Goal: Task Accomplishment & Management: Use online tool/utility

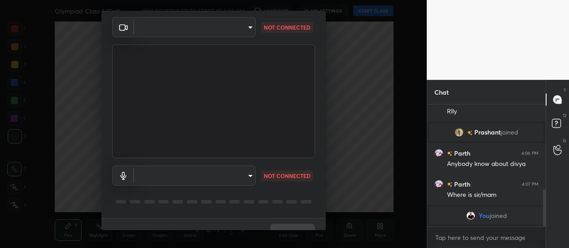
scroll to position [46, 0]
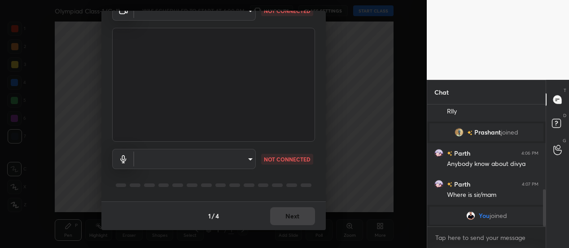
click at [250, 158] on body "1 2 3 4 5 6 7 C X Z C X Z E E Erase all H H Olympiad Class-1 (Cell) WAS SCHEDUL…" at bounding box center [284, 124] width 569 height 248
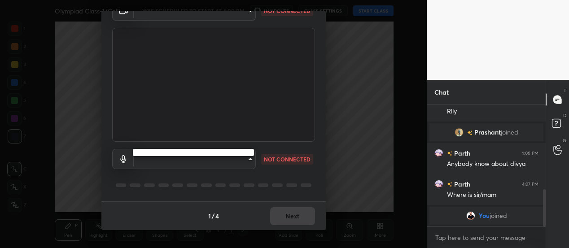
click at [278, 118] on div at bounding box center [284, 124] width 569 height 248
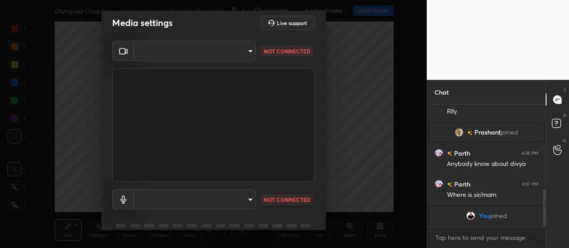
scroll to position [0, 0]
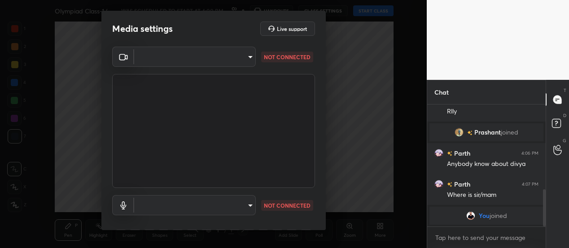
click at [249, 57] on body "1 2 3 4 5 6 7 C X Z C X Z E E Erase all H H Olympiad Class-1 (Cell) WAS SCHEDUL…" at bounding box center [284, 124] width 569 height 248
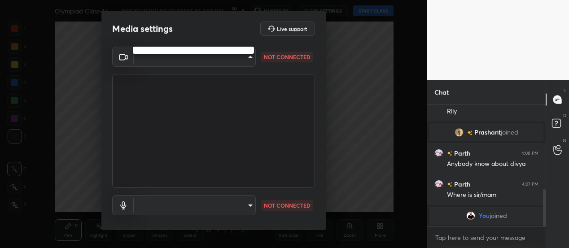
click at [248, 59] on div at bounding box center [284, 124] width 569 height 248
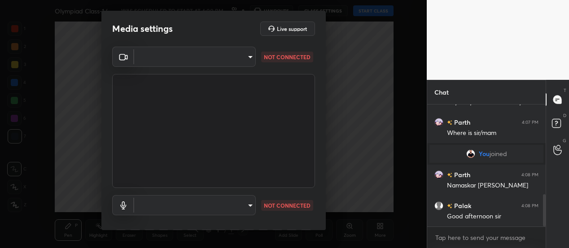
click at [242, 65] on body "1 2 3 4 5 6 7 C X Z C X Z E E Erase all H H Olympiad Class-1 (Cell) WAS SCHEDUL…" at bounding box center [284, 124] width 569 height 248
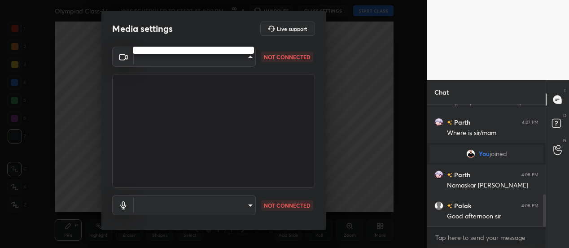
click at [239, 54] on div at bounding box center [284, 124] width 569 height 248
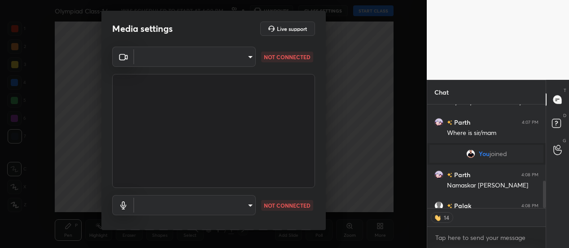
type textarea "x"
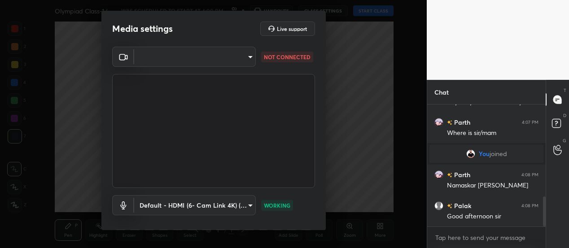
scroll to position [371, 0]
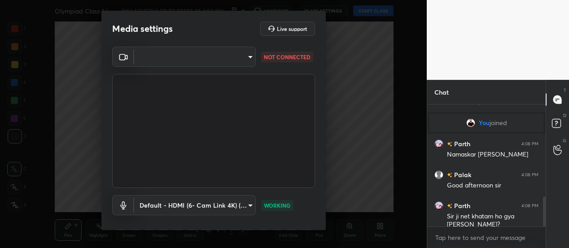
click at [213, 56] on body "1 2 3 4 5 6 7 C X Z C X Z E E Erase all H H Olympiad Class-1 (Cell) WAS SCHEDUL…" at bounding box center [284, 124] width 569 height 248
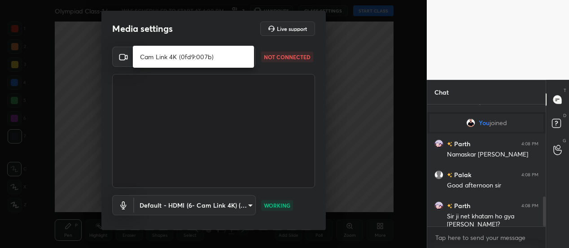
click at [184, 55] on li "Cam Link 4K (0fd9:007b)" at bounding box center [193, 56] width 121 height 15
type input "d765d147180430009cb27ee9951ffcd632993025448e9e2b7d6f8d36e5cc91a7"
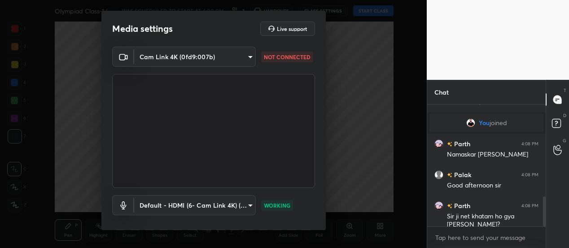
scroll to position [46, 0]
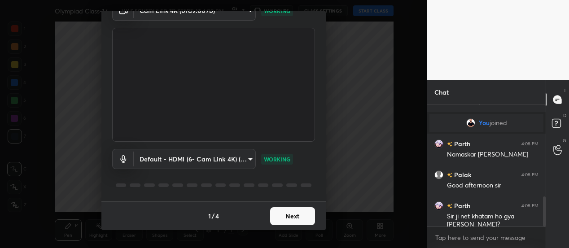
click at [281, 217] on button "Next" at bounding box center [292, 216] width 45 height 18
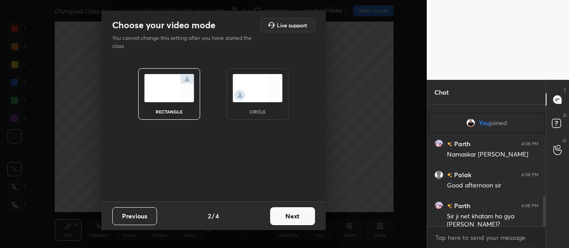
click at [286, 218] on button "Next" at bounding box center [292, 216] width 45 height 18
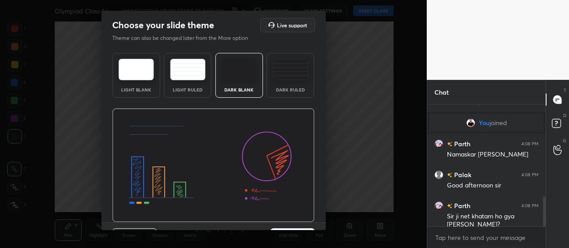
scroll to position [21, 0]
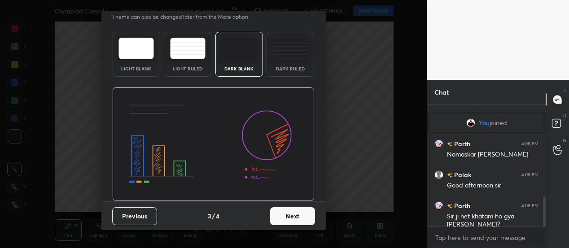
click at [298, 215] on button "Next" at bounding box center [292, 216] width 45 height 18
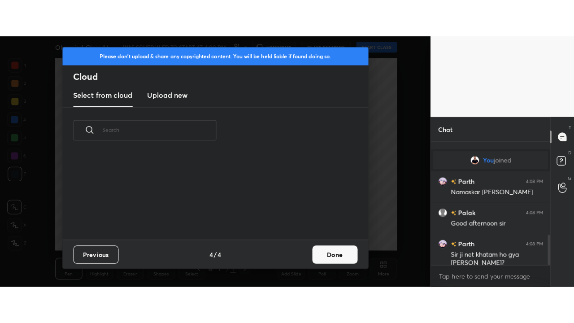
scroll to position [85, 288]
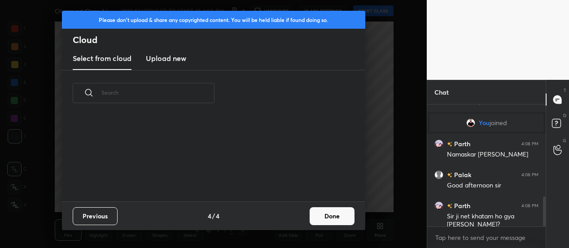
click at [323, 216] on button "Done" at bounding box center [331, 216] width 45 height 18
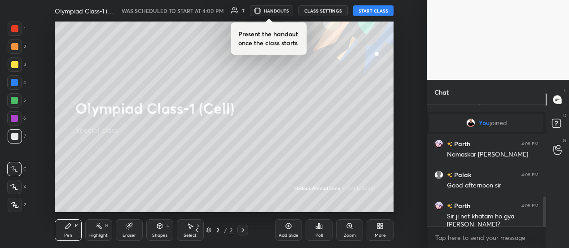
click at [381, 228] on icon at bounding box center [382, 227] width 2 height 2
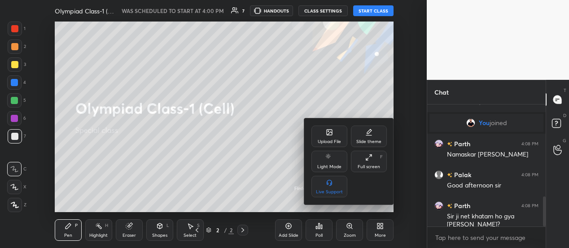
click at [365, 168] on div "Full screen" at bounding box center [368, 167] width 22 height 4
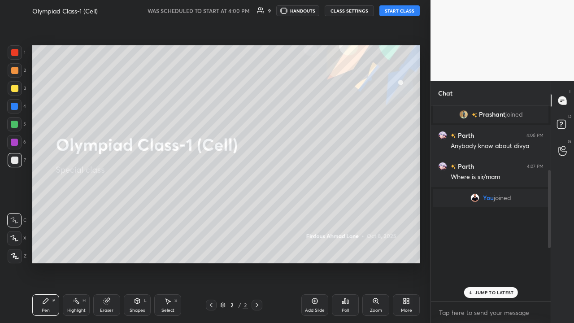
scroll to position [163, 0]
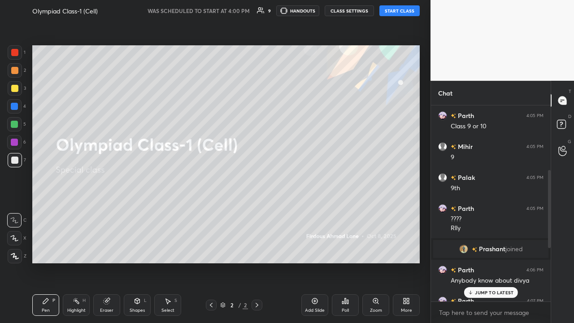
click at [403, 9] on button "START CLASS" at bounding box center [399, 10] width 40 height 11
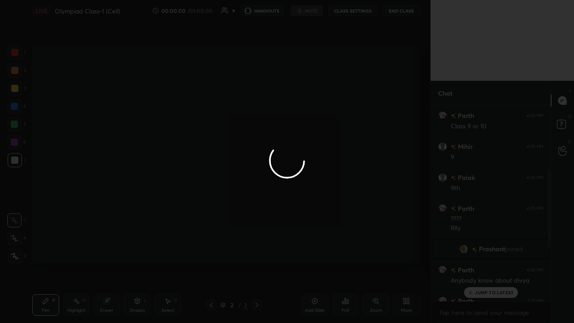
type textarea "x"
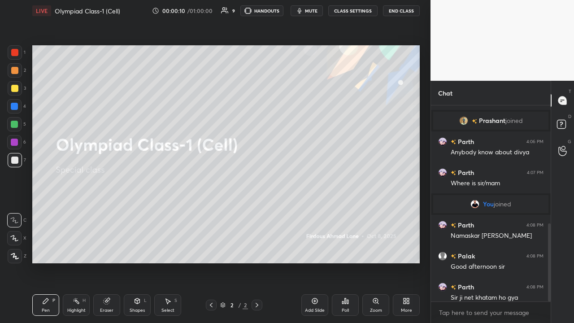
scroll to position [297, 0]
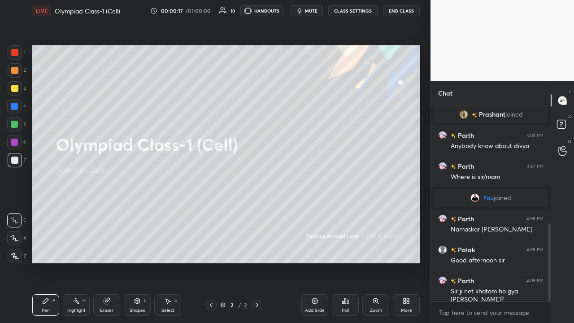
click at [316, 248] on div "Add Slide" at bounding box center [315, 310] width 20 height 4
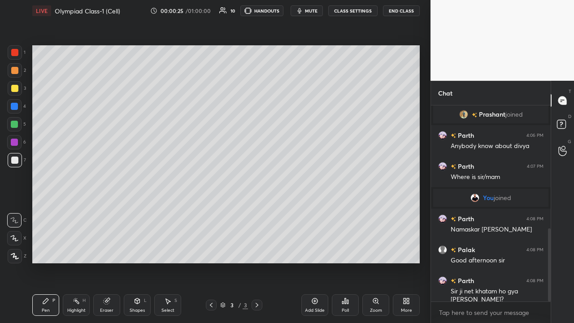
scroll to position [328, 0]
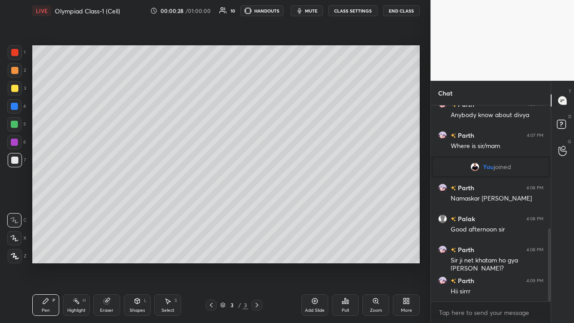
click at [16, 248] on icon at bounding box center [15, 256] width 8 height 6
click at [16, 161] on div at bounding box center [14, 159] width 7 height 7
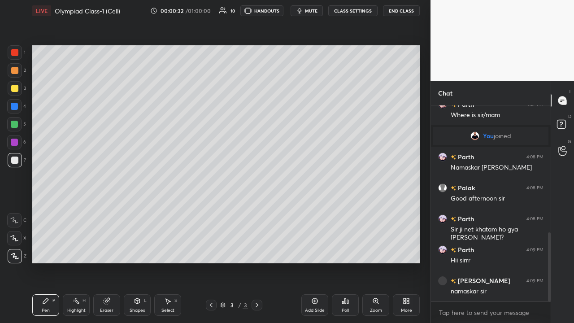
click at [16, 89] on div at bounding box center [14, 88] width 7 height 7
click at [140, 39] on div "Setting up your live class Poll for secs No correct answer Start poll" at bounding box center [226, 154] width 395 height 265
click at [52, 248] on div "Pen P" at bounding box center [45, 305] width 27 height 22
click at [51, 248] on div "Pen P" at bounding box center [45, 305] width 27 height 22
click at [16, 235] on div at bounding box center [14, 238] width 14 height 14
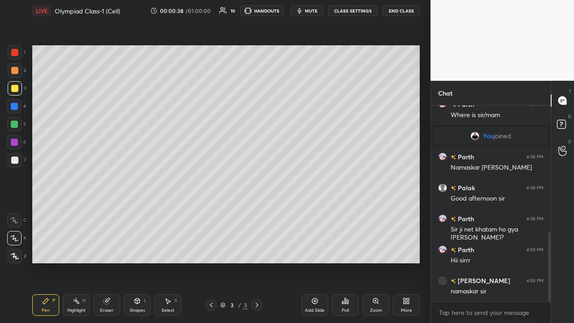
click at [18, 248] on icon at bounding box center [15, 256] width 8 height 6
click at [13, 161] on div at bounding box center [14, 159] width 7 height 7
click at [17, 248] on icon at bounding box center [15, 256] width 8 height 6
click at [17, 157] on div at bounding box center [14, 159] width 7 height 7
click at [17, 89] on div at bounding box center [14, 88] width 7 height 7
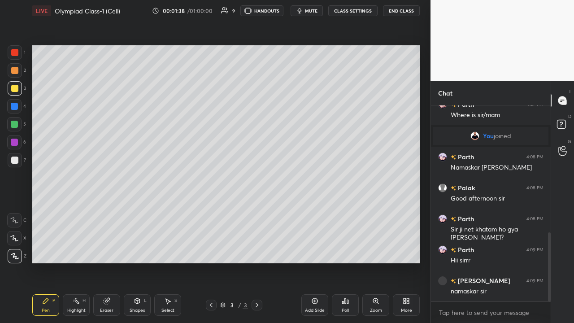
scroll to position [390, 0]
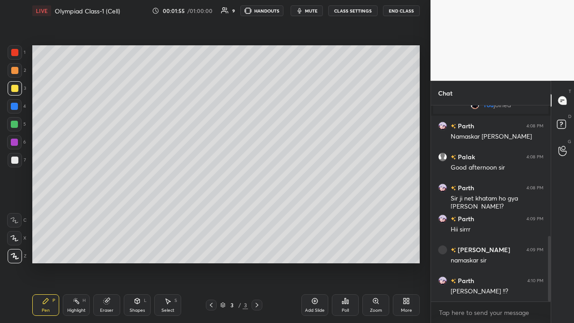
click at [17, 125] on div at bounding box center [14, 124] width 7 height 7
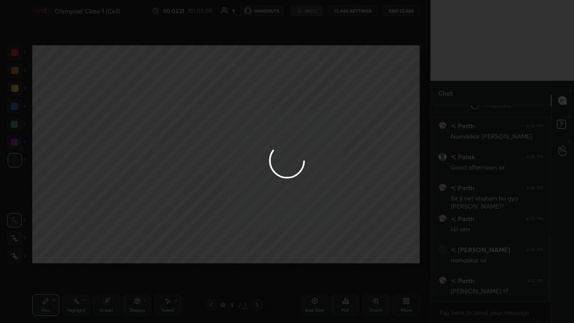
click at [387, 248] on div at bounding box center [287, 161] width 574 height 323
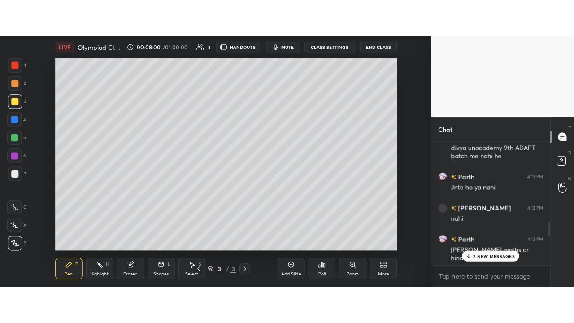
scroll to position [828, 0]
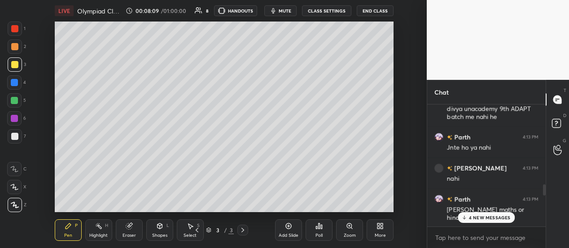
click at [380, 229] on icon at bounding box center [379, 225] width 7 height 7
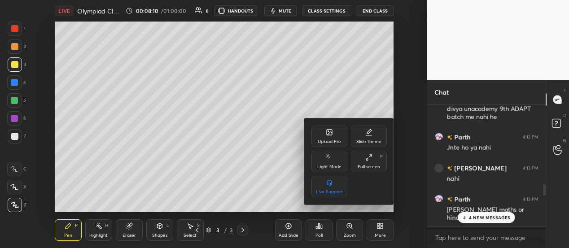
click at [368, 161] on div "Full screen F" at bounding box center [369, 162] width 36 height 22
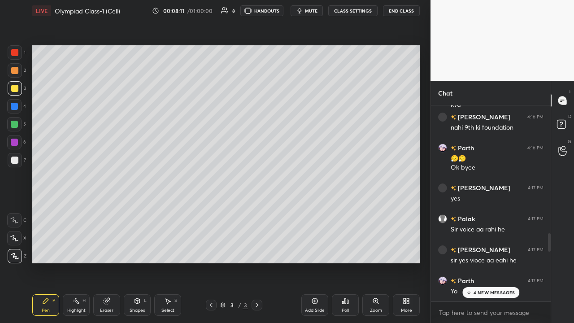
scroll to position [746, 0]
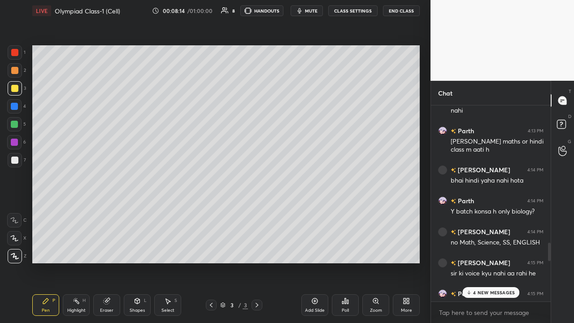
click at [18, 160] on div at bounding box center [14, 159] width 7 height 7
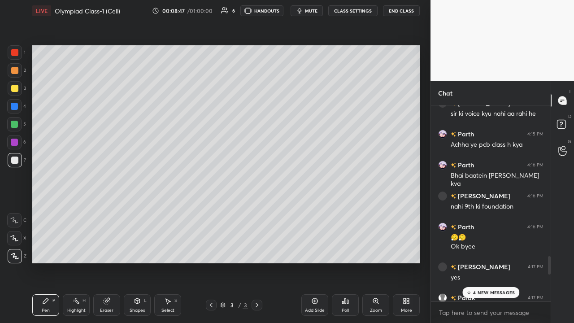
scroll to position [909, 0]
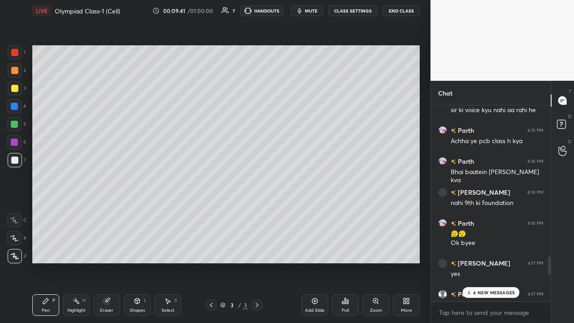
click at [317, 248] on div "Add Slide" at bounding box center [314, 305] width 27 height 22
click at [13, 161] on div at bounding box center [14, 159] width 7 height 7
click at [15, 88] on div at bounding box center [14, 88] width 7 height 7
click at [13, 69] on div at bounding box center [14, 70] width 7 height 7
click at [14, 144] on div at bounding box center [14, 142] width 7 height 7
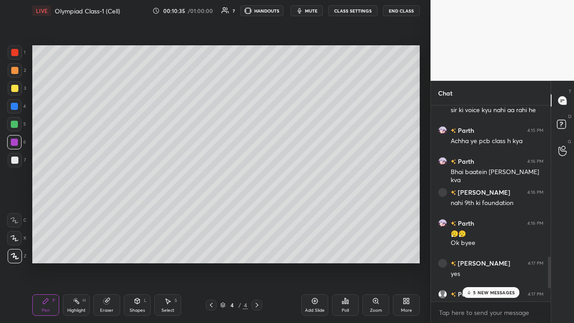
click at [15, 92] on div at bounding box center [15, 88] width 14 height 14
click at [14, 72] on div at bounding box center [14, 70] width 7 height 7
click at [13, 89] on div at bounding box center [14, 88] width 7 height 7
click at [315, 248] on icon at bounding box center [314, 301] width 3 height 3
click at [14, 72] on div at bounding box center [14, 70] width 7 height 7
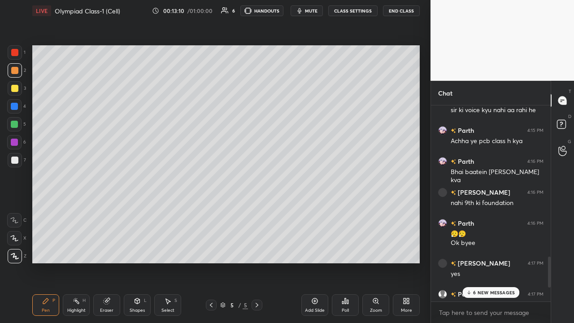
click at [14, 164] on div at bounding box center [15, 160] width 14 height 14
click at [15, 125] on div at bounding box center [14, 124] width 7 height 7
click at [422, 130] on div "Setting up your live class Poll for secs No correct answer Start poll" at bounding box center [226, 154] width 395 height 265
click at [17, 91] on div at bounding box center [14, 88] width 7 height 7
click at [16, 71] on div at bounding box center [14, 70] width 7 height 7
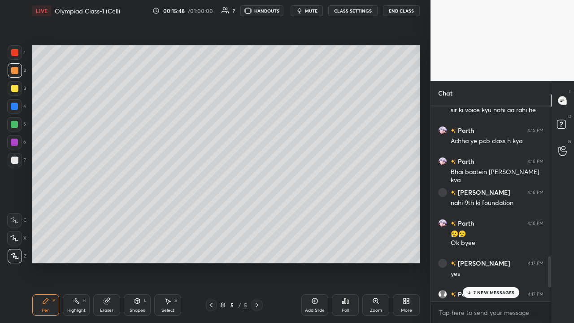
click at [16, 160] on div at bounding box center [14, 159] width 7 height 7
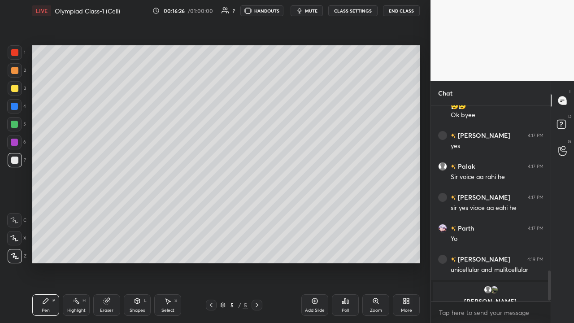
scroll to position [1068, 0]
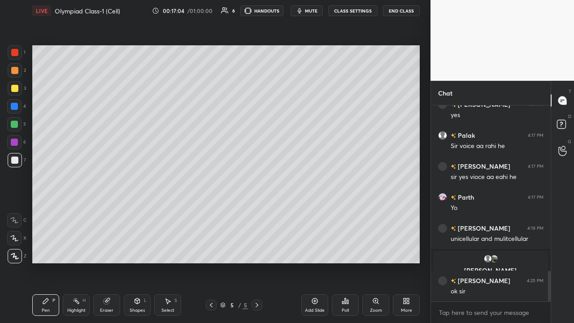
click at [17, 143] on div at bounding box center [14, 142] width 7 height 7
click at [14, 160] on div at bounding box center [14, 159] width 7 height 7
click at [16, 90] on div at bounding box center [14, 88] width 7 height 7
click at [323, 248] on div "Add Slide" at bounding box center [315, 310] width 20 height 4
click at [14, 75] on div at bounding box center [15, 70] width 14 height 14
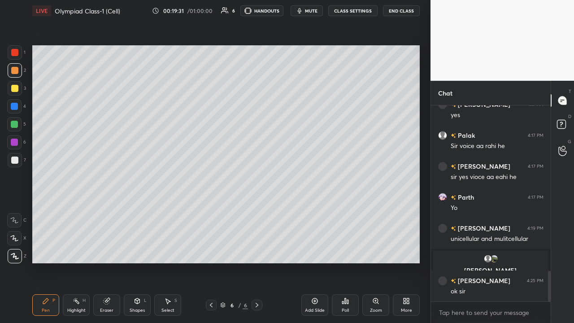
click at [14, 92] on div at bounding box center [15, 88] width 14 height 14
click at [16, 91] on div at bounding box center [14, 88] width 7 height 7
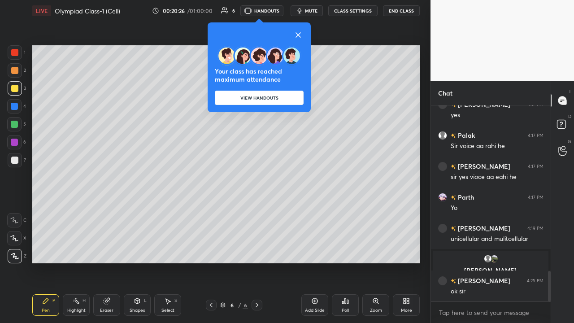
click at [299, 34] on icon at bounding box center [298, 35] width 4 height 4
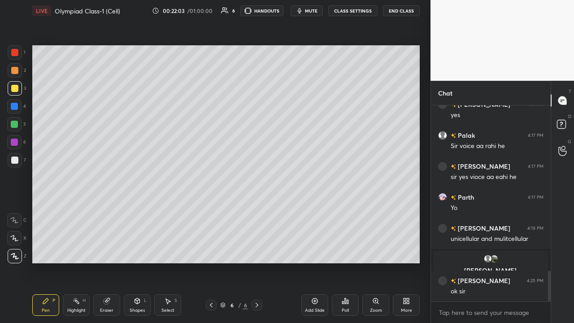
click at [313, 248] on icon at bounding box center [314, 300] width 7 height 7
click at [15, 161] on div at bounding box center [14, 159] width 7 height 7
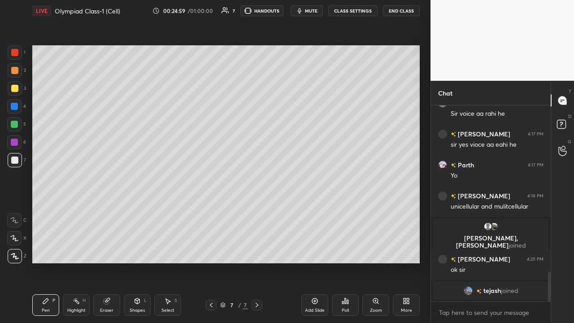
scroll to position [1037, 0]
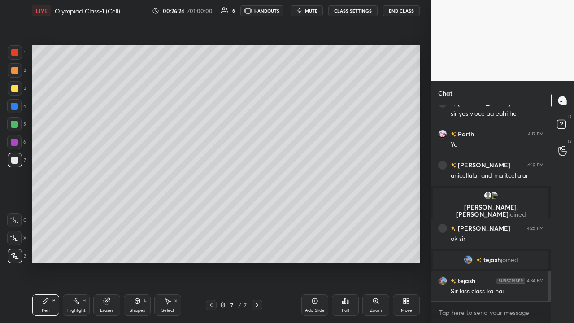
click at [16, 109] on div at bounding box center [14, 106] width 7 height 7
click at [15, 108] on div at bounding box center [14, 106] width 7 height 7
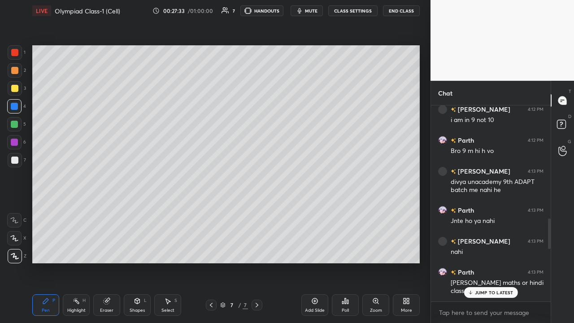
scroll to position [632, 0]
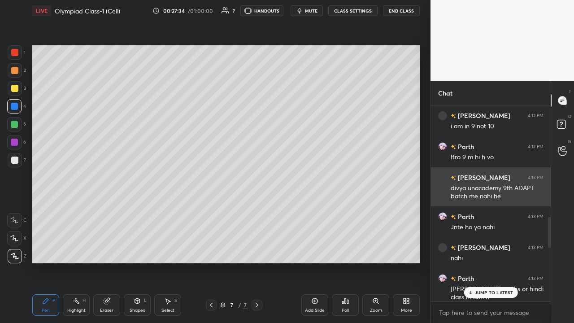
click at [456, 180] on div "grid" at bounding box center [453, 177] width 5 height 9
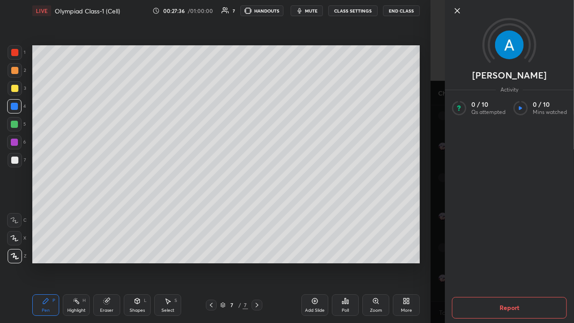
click at [455, 9] on icon at bounding box center [457, 11] width 4 height 4
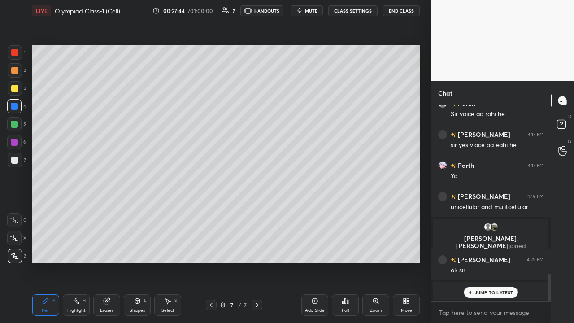
scroll to position [1210, 0]
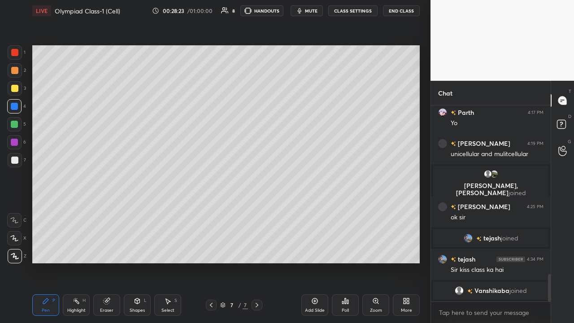
click at [211, 248] on icon at bounding box center [211, 304] width 7 height 7
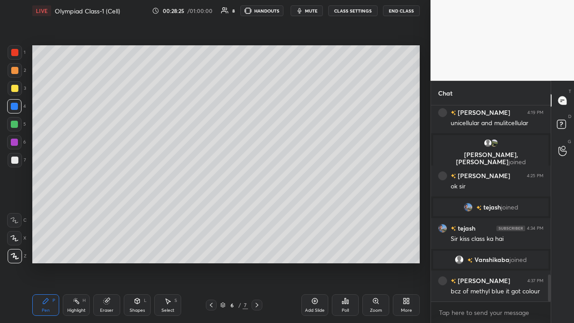
click at [211, 248] on icon at bounding box center [211, 304] width 7 height 7
click at [320, 248] on div "Add Slide" at bounding box center [314, 305] width 27 height 22
click at [16, 161] on div at bounding box center [14, 159] width 7 height 7
click at [13, 125] on div at bounding box center [14, 124] width 7 height 7
click at [17, 89] on div at bounding box center [14, 88] width 7 height 7
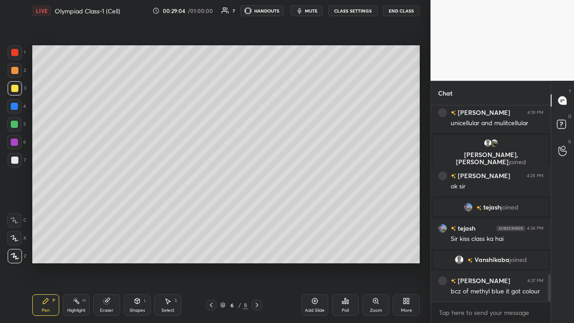
click at [15, 160] on div at bounding box center [14, 159] width 7 height 7
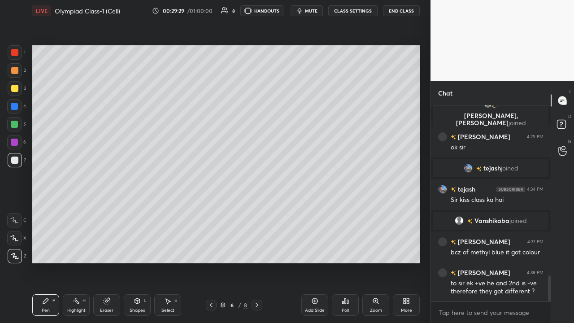
click at [11, 126] on div at bounding box center [14, 124] width 7 height 7
click at [15, 87] on div at bounding box center [14, 88] width 7 height 7
click at [16, 161] on div at bounding box center [14, 159] width 7 height 7
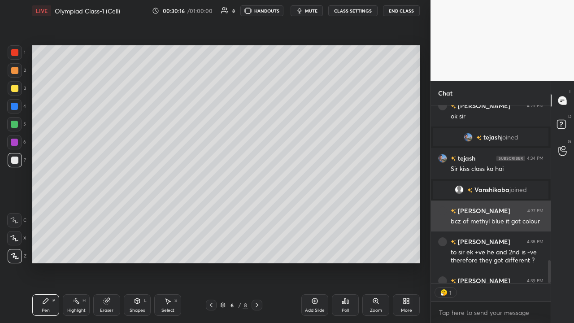
scroll to position [3, 3]
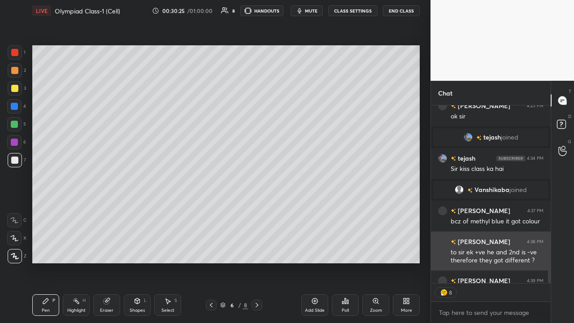
click at [523, 240] on div "Jaival 4:38 PM" at bounding box center [490, 241] width 105 height 9
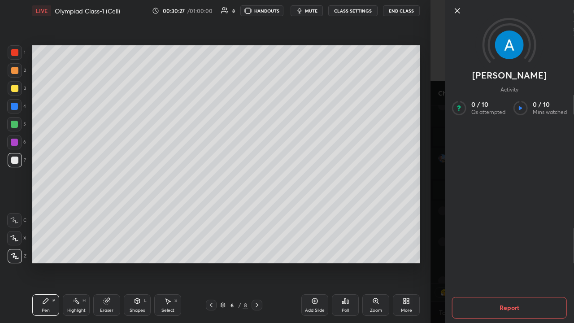
click at [458, 9] on icon at bounding box center [457, 10] width 11 height 11
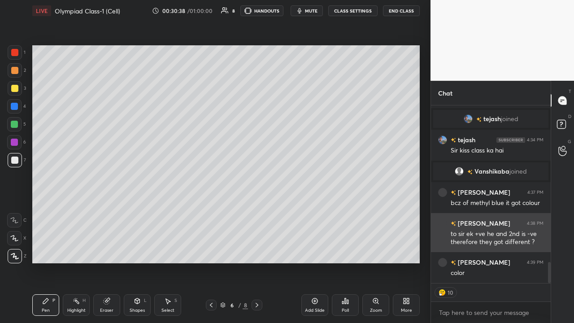
scroll to position [1311, 0]
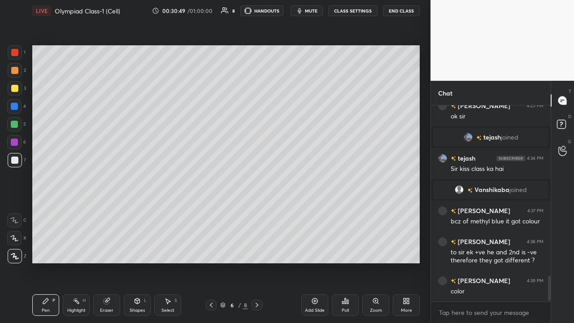
click at [212, 248] on icon at bounding box center [211, 304] width 7 height 7
click at [17, 161] on div at bounding box center [14, 159] width 7 height 7
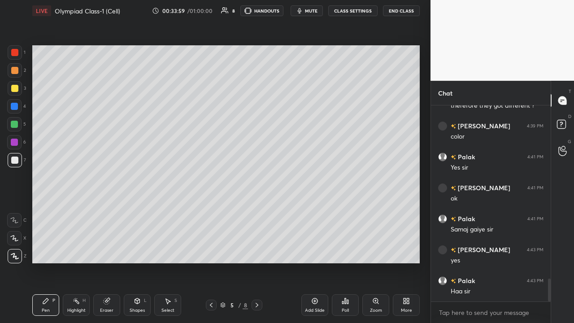
scroll to position [1497, 0]
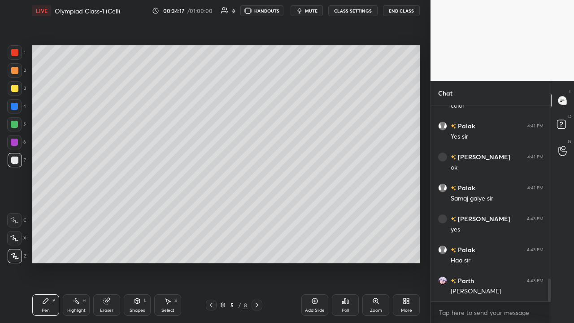
click at [314, 248] on icon at bounding box center [315, 301] width 6 height 6
click at [15, 89] on div at bounding box center [14, 88] width 7 height 7
click at [14, 162] on div at bounding box center [14, 159] width 7 height 7
click at [16, 91] on div at bounding box center [14, 88] width 7 height 7
click at [16, 161] on div at bounding box center [14, 159] width 7 height 7
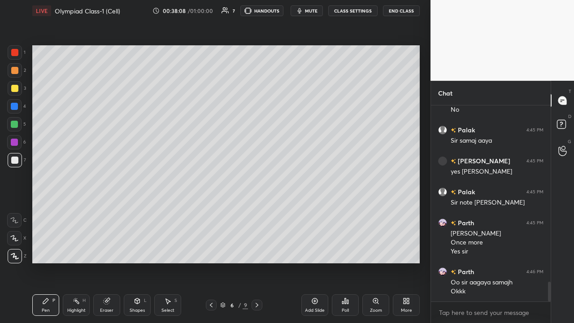
scroll to position [1780, 0]
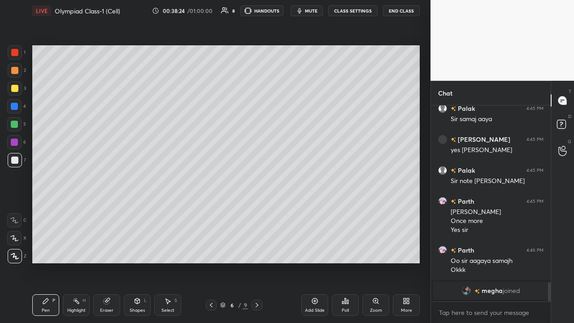
click at [315, 248] on div "Add Slide" at bounding box center [315, 310] width 20 height 4
click at [17, 91] on div at bounding box center [15, 88] width 14 height 14
click at [17, 89] on div at bounding box center [14, 88] width 7 height 7
click at [15, 161] on div at bounding box center [14, 159] width 7 height 7
click at [16, 89] on div at bounding box center [14, 88] width 7 height 7
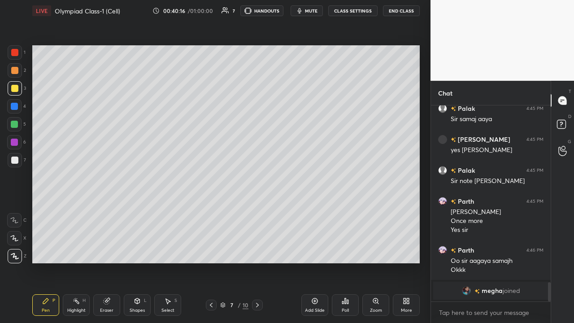
click at [15, 160] on div at bounding box center [14, 159] width 7 height 7
click at [13, 73] on div at bounding box center [14, 70] width 7 height 7
click at [16, 88] on div at bounding box center [14, 88] width 7 height 7
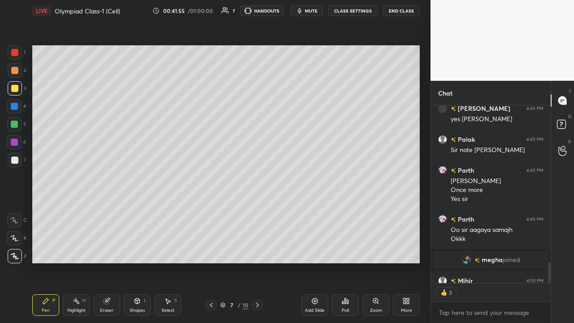
scroll to position [1507, 0]
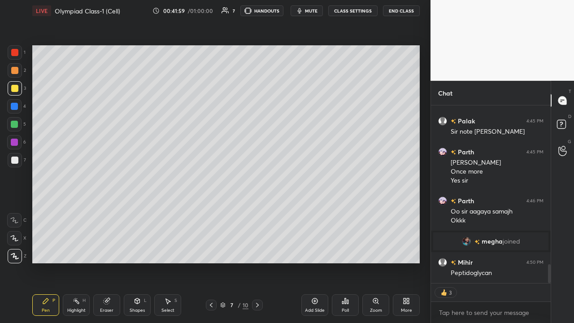
click at [15, 72] on div at bounding box center [14, 70] width 7 height 7
click at [108, 248] on div "Eraser" at bounding box center [106, 305] width 27 height 22
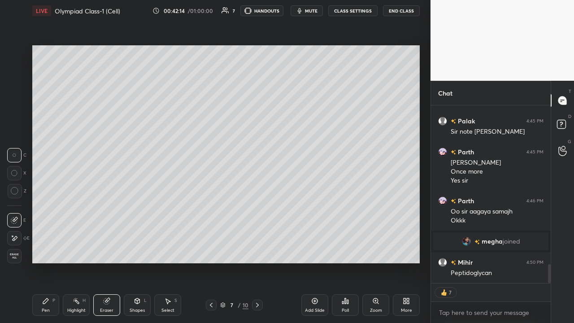
scroll to position [1488, 0]
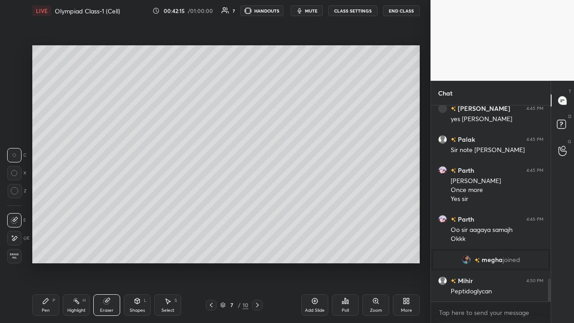
click at [52, 248] on div "Pen P" at bounding box center [45, 305] width 27 height 22
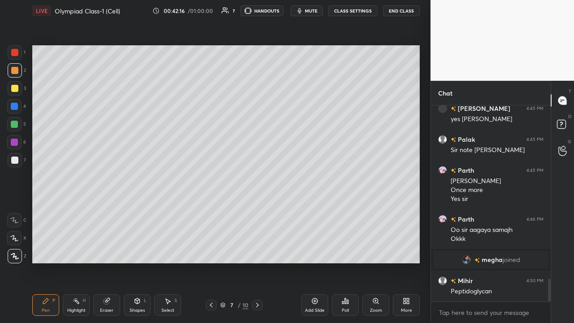
click at [13, 89] on div at bounding box center [14, 88] width 7 height 7
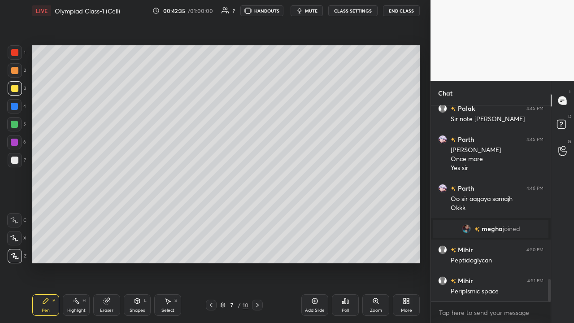
click at [14, 72] on div at bounding box center [14, 70] width 7 height 7
click at [14, 161] on div at bounding box center [14, 159] width 7 height 7
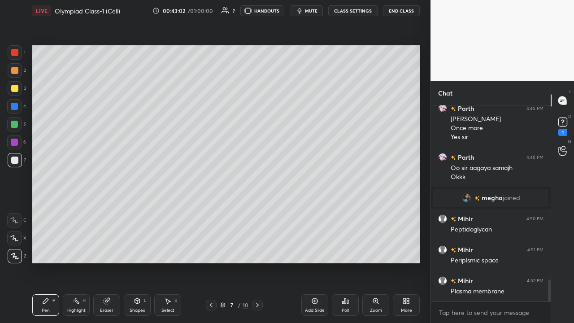
scroll to position [1589, 0]
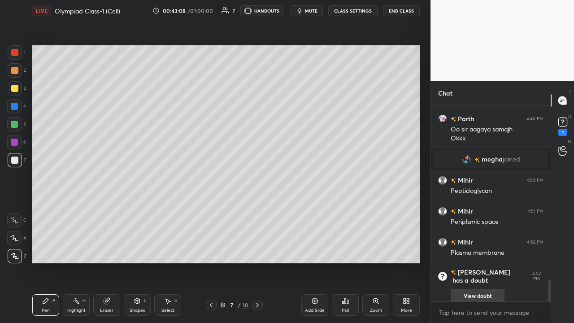
click at [458, 248] on button "View doubt" at bounding box center [478, 296] width 54 height 14
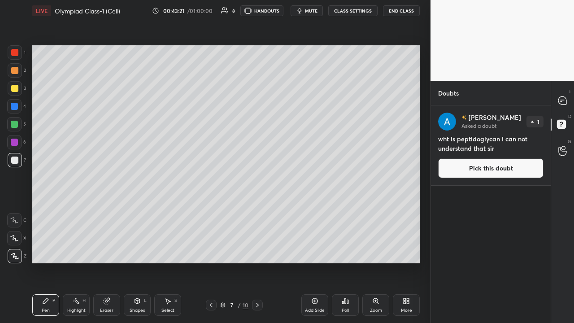
click at [452, 170] on button "Pick this doubt" at bounding box center [490, 168] width 105 height 20
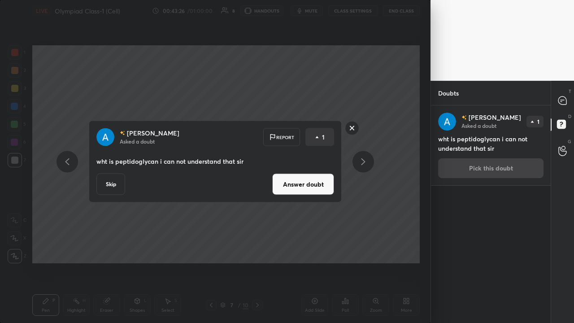
click at [114, 182] on button "Skip" at bounding box center [110, 185] width 29 height 22
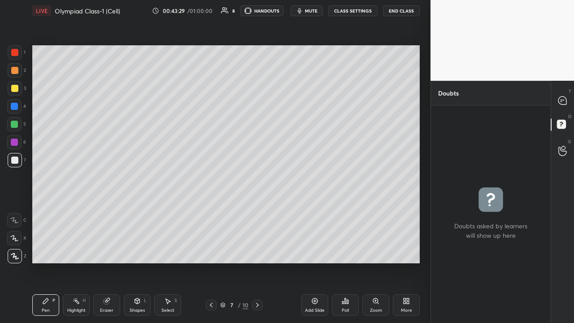
click at [459, 226] on div "grid" at bounding box center [491, 213] width 120 height 217
click at [442, 92] on p "Doubts" at bounding box center [448, 93] width 35 height 24
click at [439, 97] on p "Doubts" at bounding box center [448, 93] width 35 height 24
click at [559, 103] on icon at bounding box center [562, 100] width 8 height 8
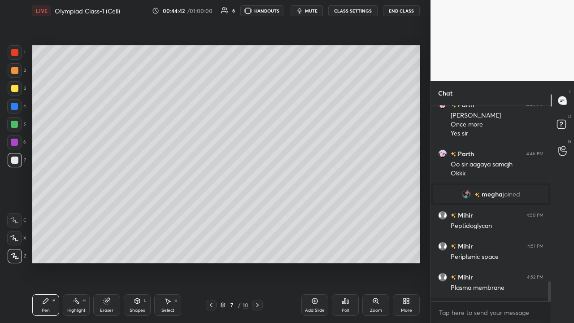
scroll to position [1724, 0]
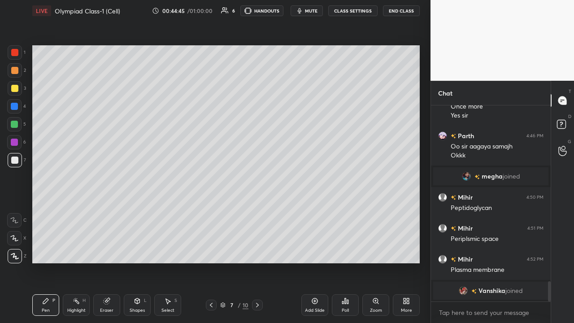
click at [17, 88] on div at bounding box center [14, 88] width 7 height 7
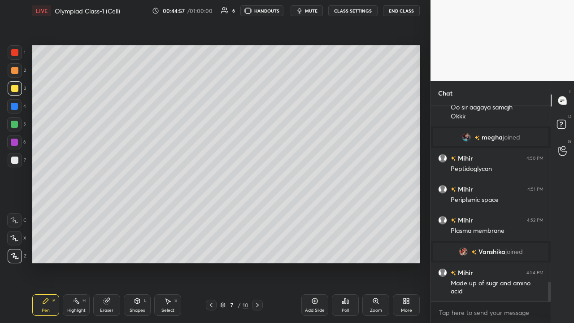
scroll to position [1794, 0]
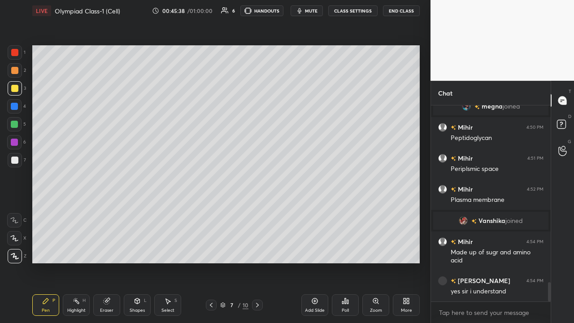
click at [14, 90] on div at bounding box center [14, 88] width 7 height 7
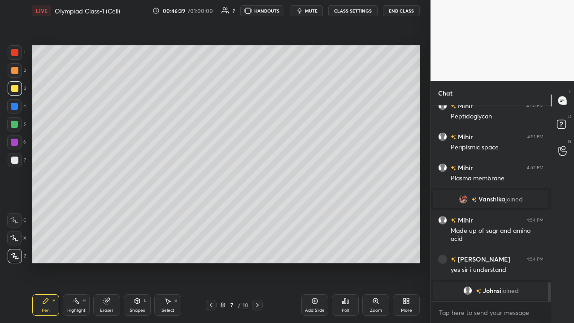
click at [16, 159] on div at bounding box center [14, 159] width 7 height 7
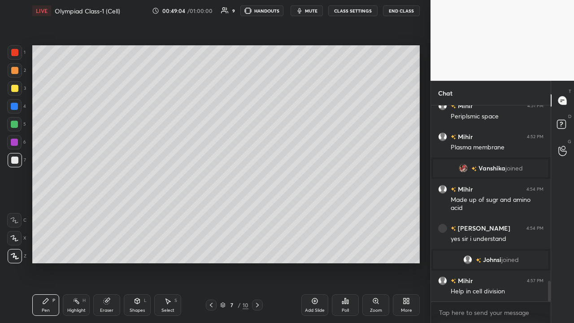
scroll to position [1675, 0]
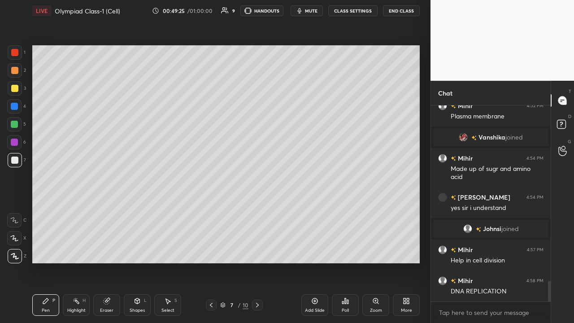
click at [418, 248] on div "Setting up your live class Poll for secs No correct answer Start poll" at bounding box center [226, 154] width 395 height 265
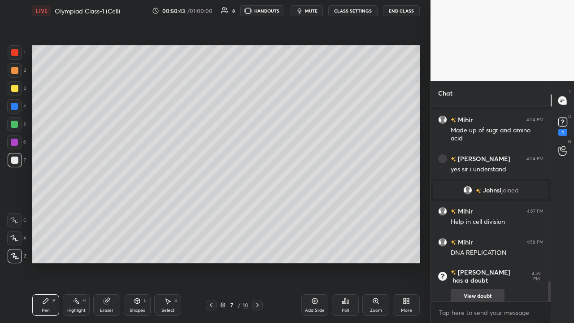
click at [467, 248] on button "View doubt" at bounding box center [478, 296] width 54 height 14
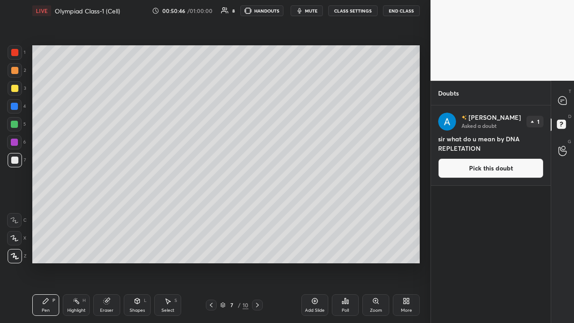
click at [460, 167] on button "Pick this doubt" at bounding box center [490, 168] width 105 height 20
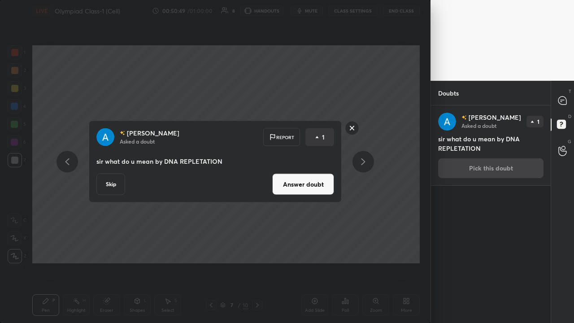
click at [113, 183] on button "Skip" at bounding box center [110, 185] width 29 height 22
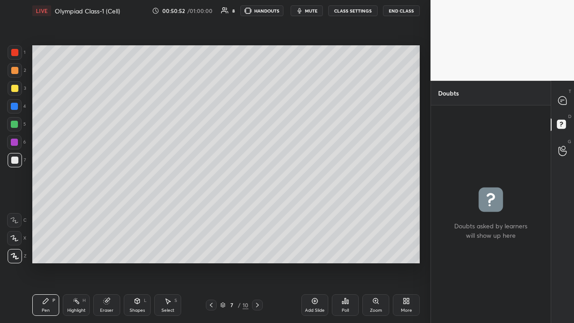
click at [562, 101] on icon at bounding box center [562, 100] width 8 height 8
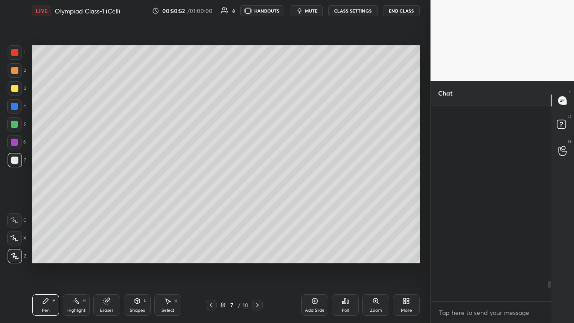
scroll to position [193, 117]
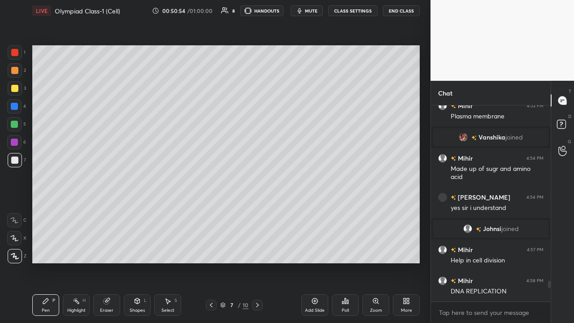
click at [309, 248] on div "Add Slide" at bounding box center [314, 305] width 27 height 22
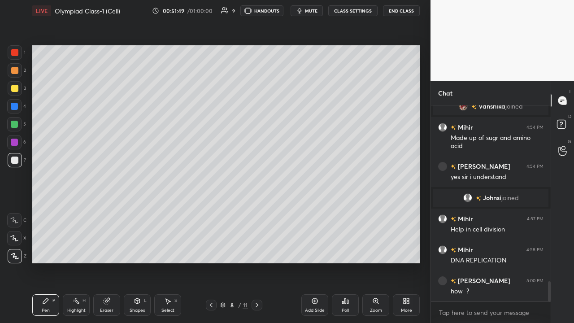
scroll to position [1733, 0]
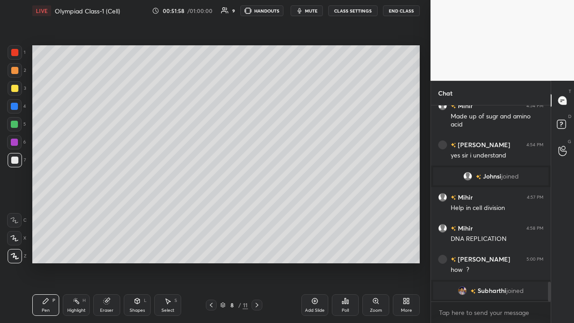
click at [313, 248] on div "Add Slide" at bounding box center [314, 305] width 27 height 22
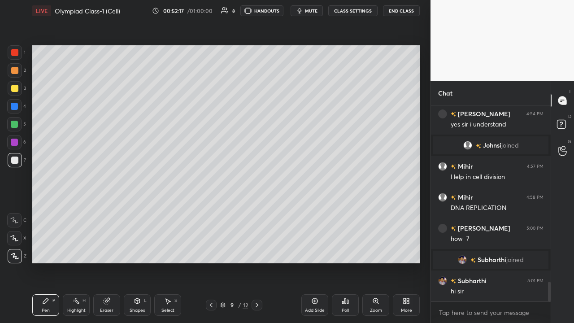
scroll to position [1764, 0]
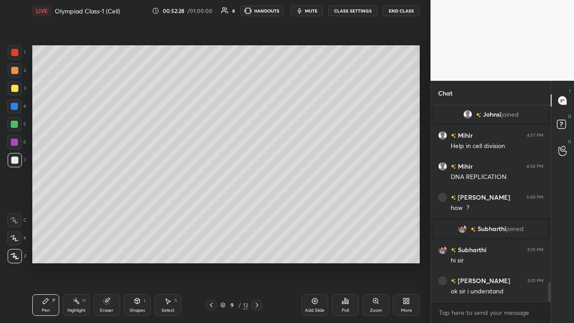
click at [207, 248] on div at bounding box center [211, 305] width 11 height 11
click at [211, 248] on icon at bounding box center [211, 304] width 7 height 7
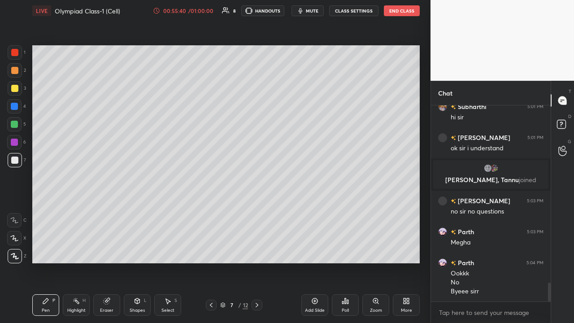
scroll to position [1864, 0]
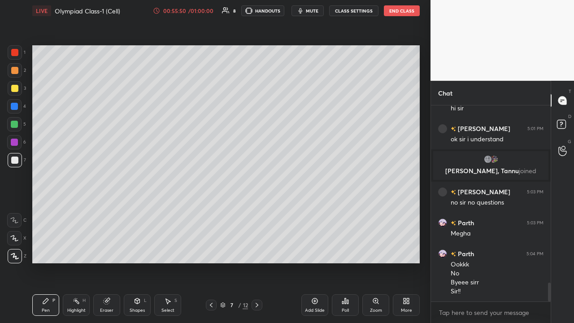
click at [404, 12] on button "End Class" at bounding box center [402, 10] width 36 height 11
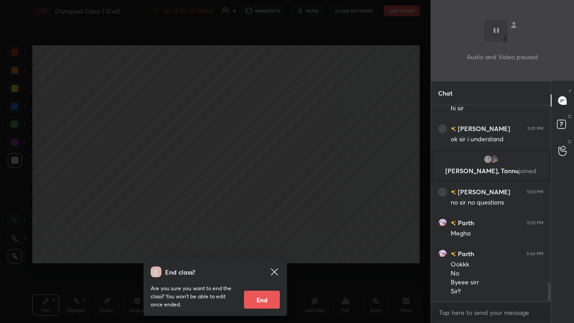
click at [260, 248] on button "End" at bounding box center [262, 300] width 36 height 18
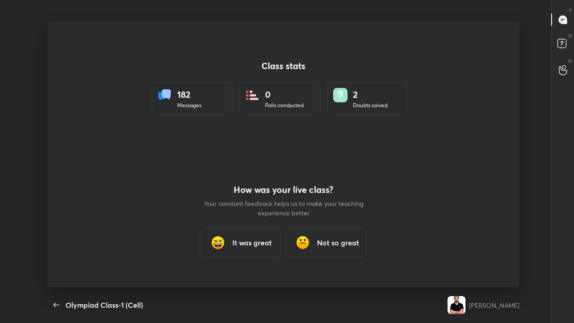
scroll to position [0, 0]
click at [260, 242] on h3 "It was great" at bounding box center [251, 242] width 39 height 11
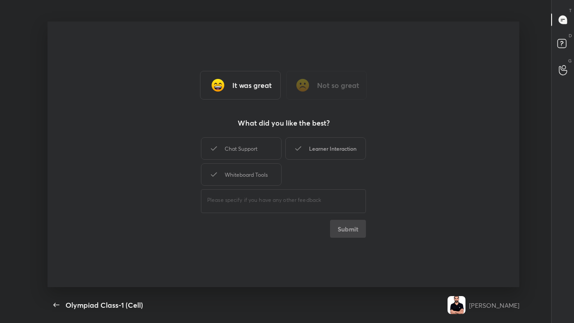
click at [347, 147] on div "Learner Interaction" at bounding box center [325, 148] width 81 height 22
click at [354, 229] on button "Submit" at bounding box center [348, 229] width 36 height 18
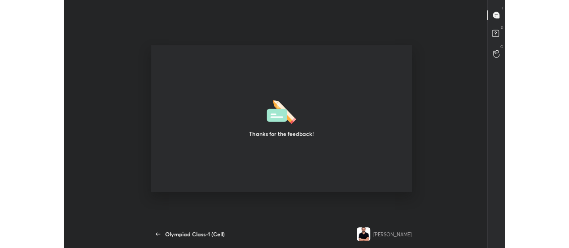
scroll to position [44648, 44277]
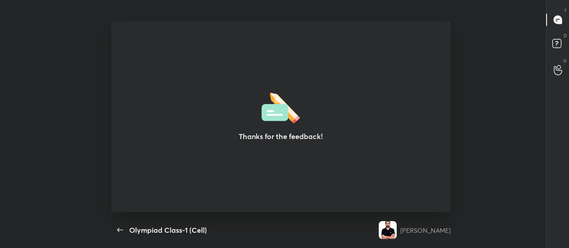
type textarea "x"
click at [380, 232] on img at bounding box center [387, 230] width 18 height 18
